Goal: Ask a question

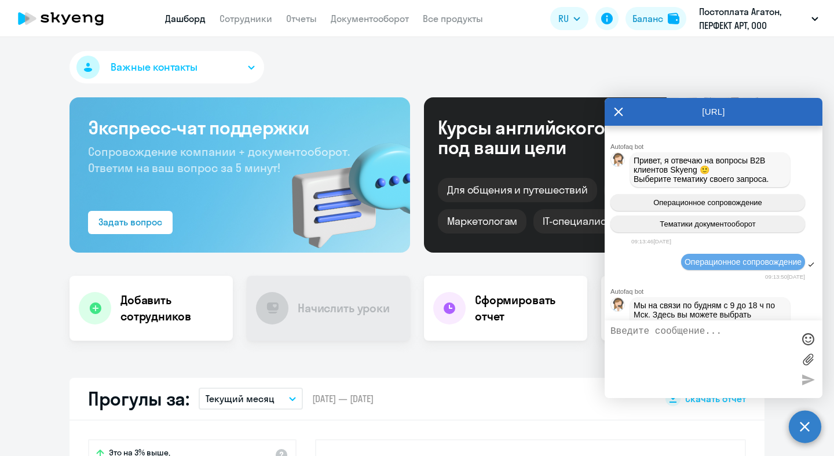
select select "30"
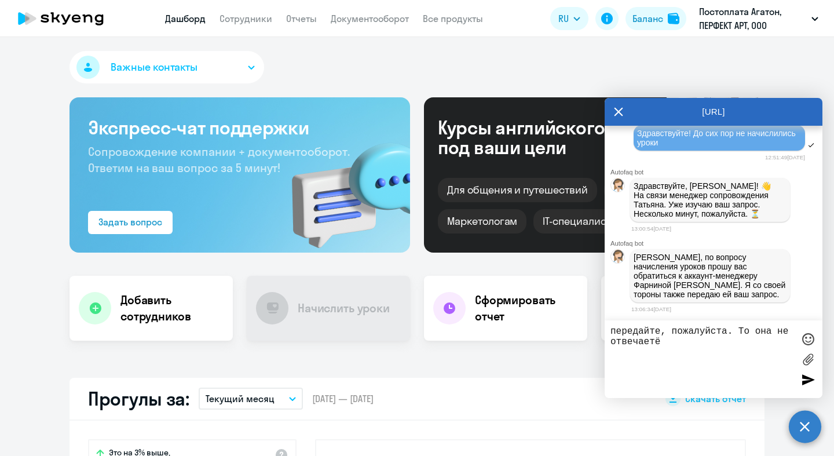
type textarea "передайте, пожалуйста. То она не отвечает"
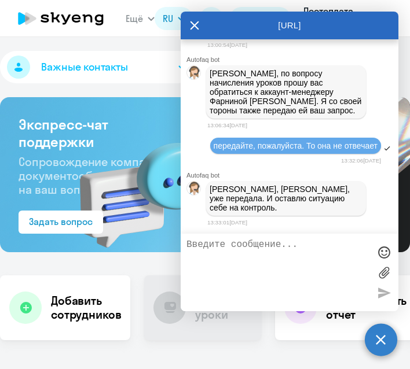
scroll to position [4623, 0]
type textarea "спасибо"
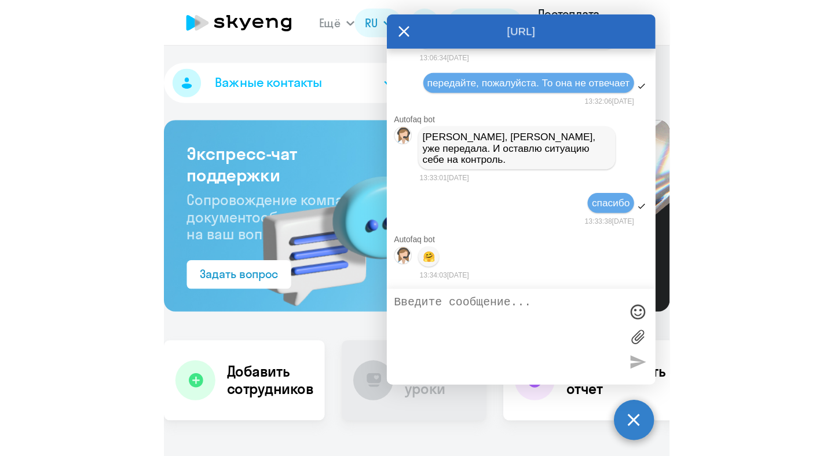
scroll to position [4706, 0]
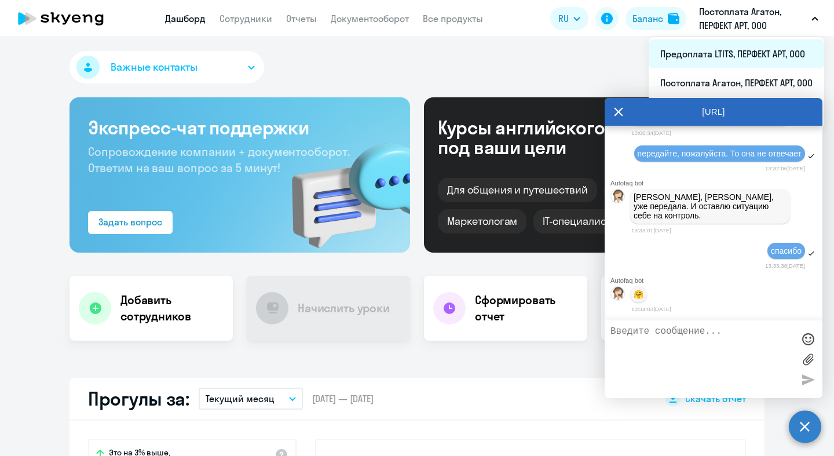
click at [730, 56] on li "Предоплата LTITS, ПЕРФЕКТ АРТ, ООО" at bounding box center [736, 53] width 175 height 29
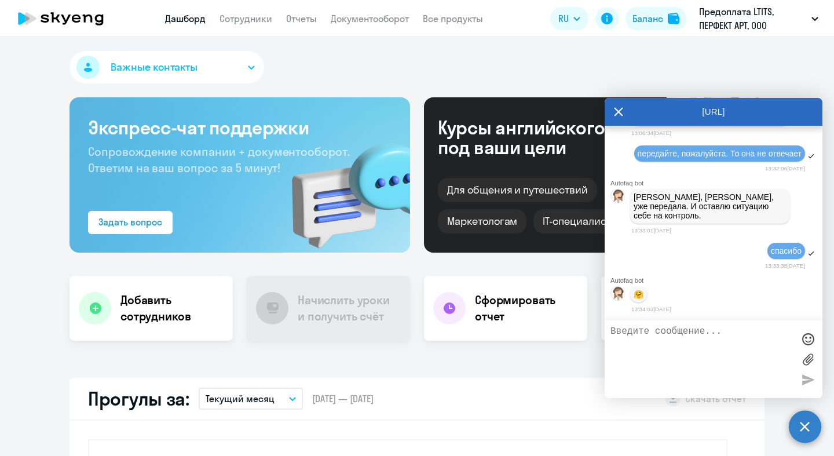
click at [665, 367] on textarea at bounding box center [701, 359] width 183 height 66
type textarea "Поскажите ещё"
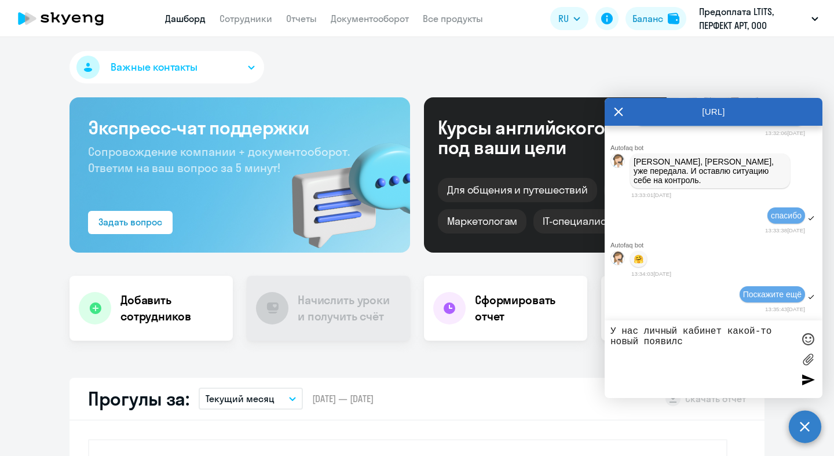
type textarea "У нас личный кабинет какой-то новый появился"
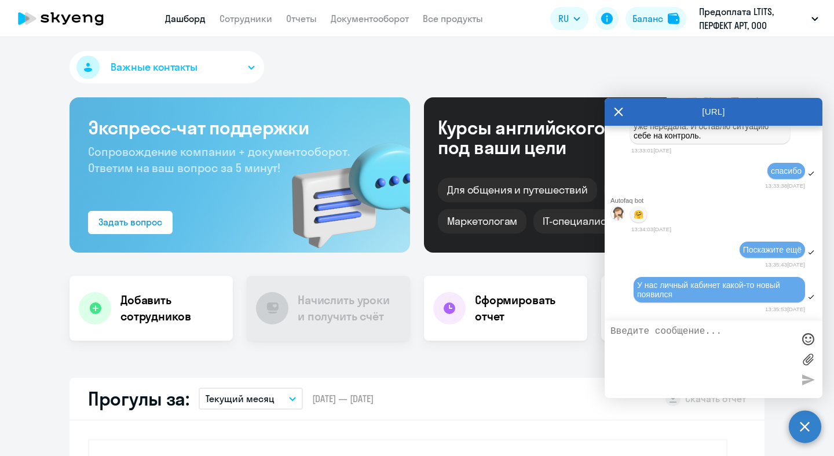
scroll to position [4789, 0]
type textarea "Нужно что-то с ним делать? Или менеджер скажет?"
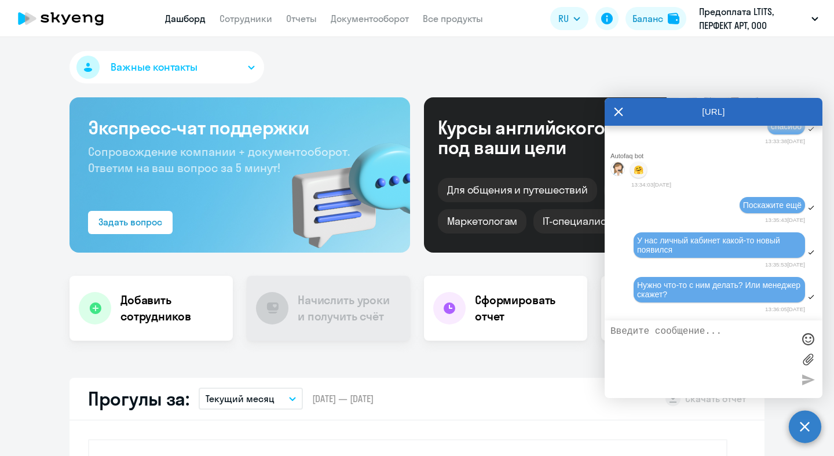
scroll to position [4835, 0]
type textarea "Называется "Предоплата LTITS""
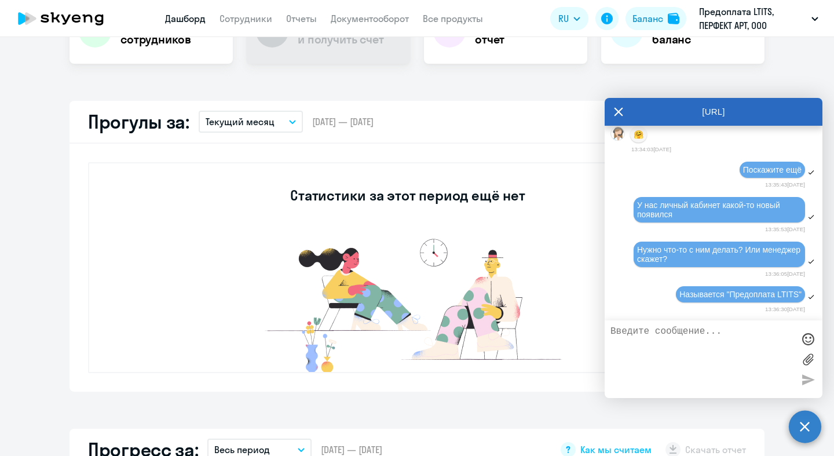
scroll to position [0, 0]
